Goal: Obtain resource: Obtain resource

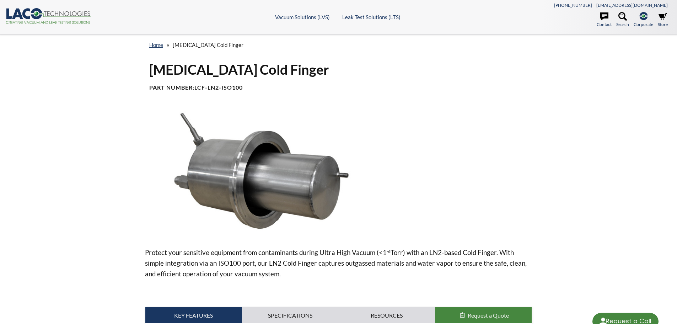
select select "Language Translate Widget"
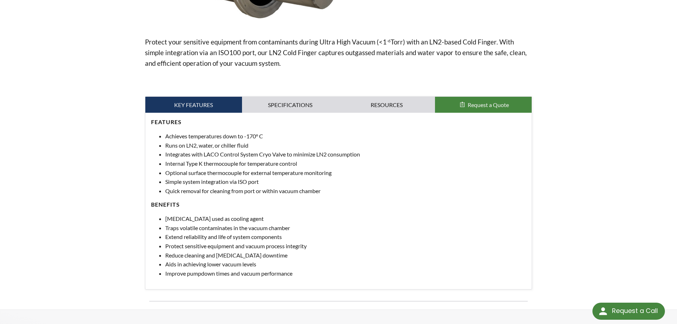
scroll to position [213, 0]
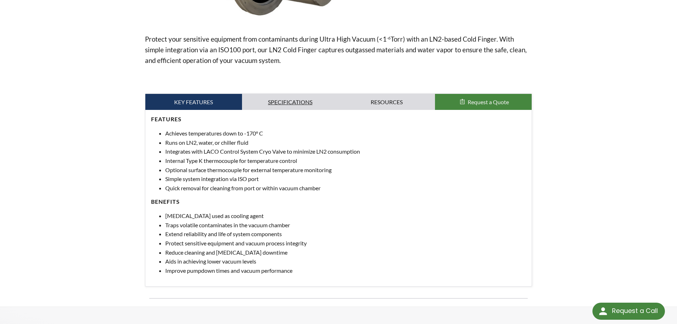
click at [290, 106] on link "Specifications" at bounding box center [290, 102] width 97 height 16
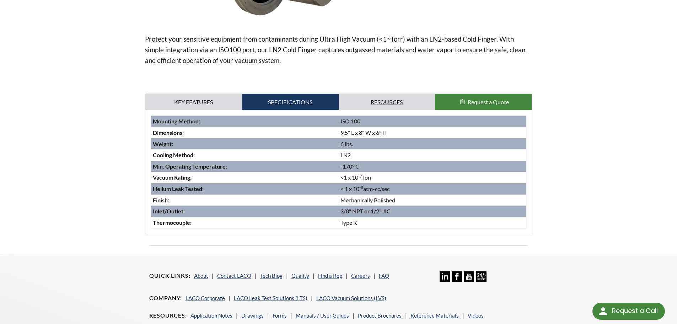
click at [383, 105] on link "Resources" at bounding box center [387, 102] width 97 height 16
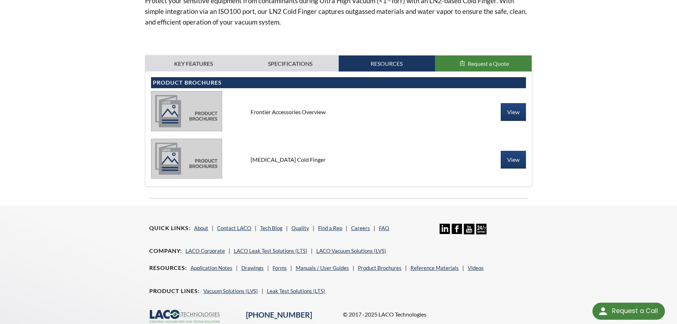
scroll to position [299, 0]
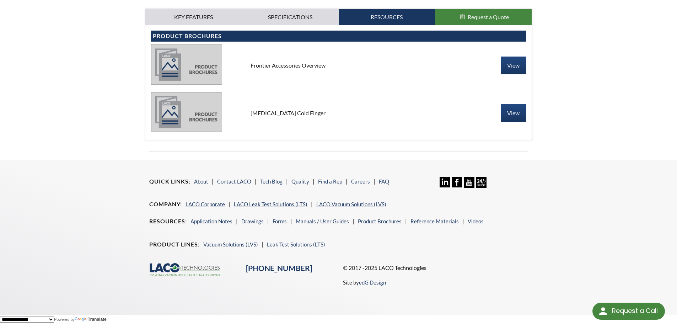
click at [184, 55] on img at bounding box center [186, 64] width 71 height 40
click at [508, 61] on link "View" at bounding box center [513, 65] width 25 height 18
